Goal: Download file/media

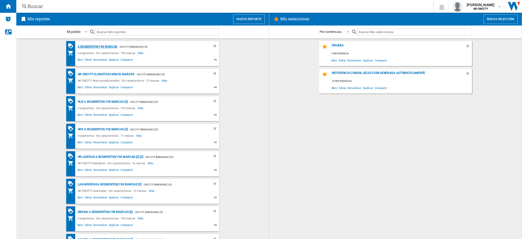
click at [101, 47] on div "6 segmentos/198 marcas" at bounding box center [96, 47] width 41 height 6
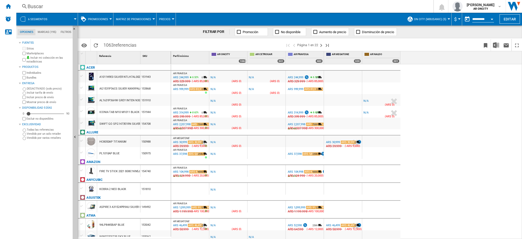
drag, startPoint x: 239, startPoint y: 0, endPoint x: 372, endPoint y: 43, distance: 139.5
click at [371, 43] on span at bounding box center [407, 45] width 146 height 12
click at [494, 45] on img "Descargar en Excel" at bounding box center [496, 45] width 6 height 6
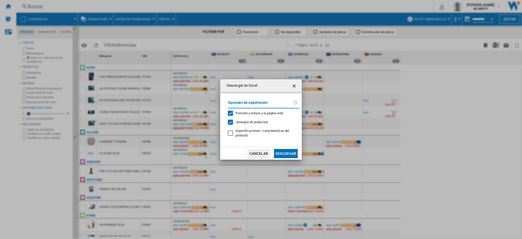
click at [290, 150] on button "Descargar" at bounding box center [286, 153] width 24 height 9
